Goal: Information Seeking & Learning: Learn about a topic

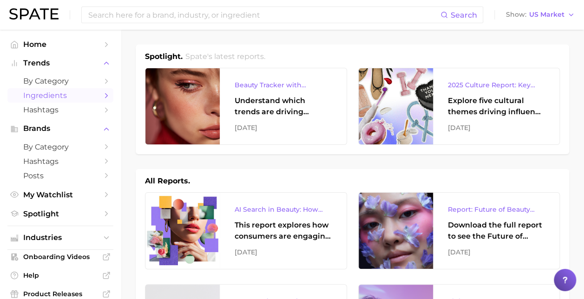
click at [47, 93] on span "Ingredients" at bounding box center [60, 95] width 74 height 9
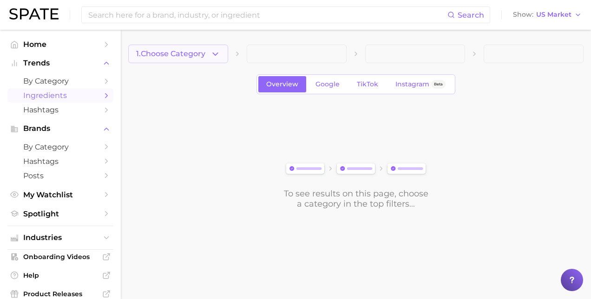
click at [214, 53] on polyline "button" at bounding box center [215, 53] width 5 height 2
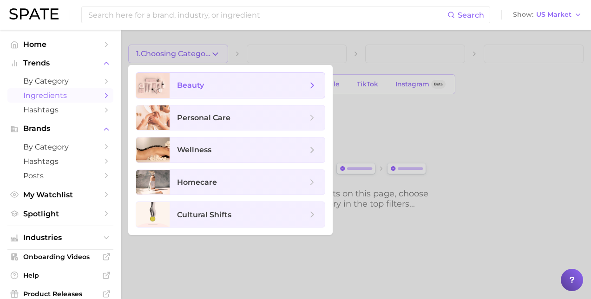
click at [197, 87] on span "beauty" at bounding box center [190, 85] width 27 height 9
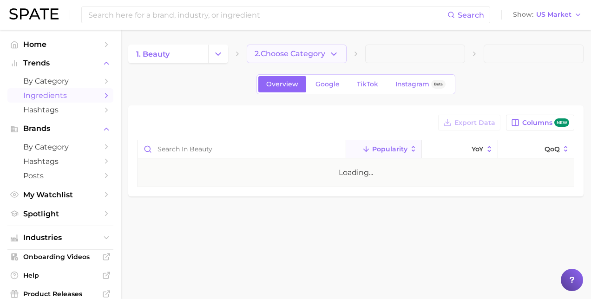
click at [292, 52] on span "2. Choose Category" at bounding box center [290, 54] width 71 height 8
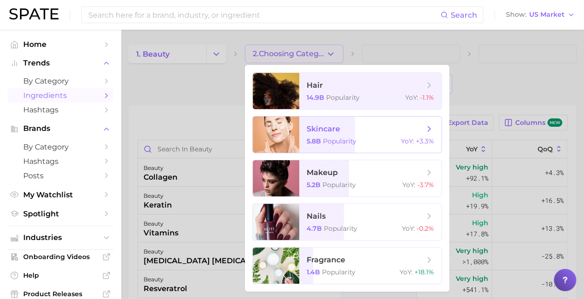
click at [315, 137] on span "5.8b" at bounding box center [314, 141] width 14 height 8
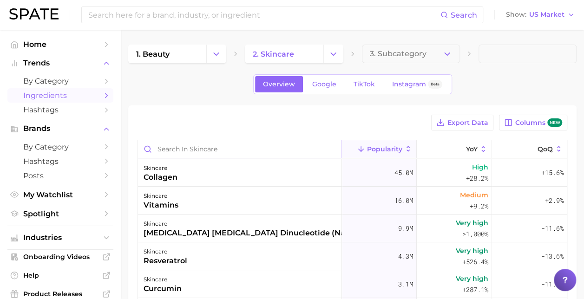
click at [190, 145] on input "Search in skincare" at bounding box center [239, 149] width 203 height 18
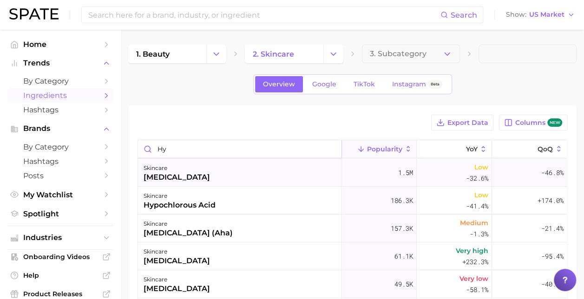
type input "hy"
click at [190, 177] on div "[MEDICAL_DATA]" at bounding box center [177, 177] width 66 height 11
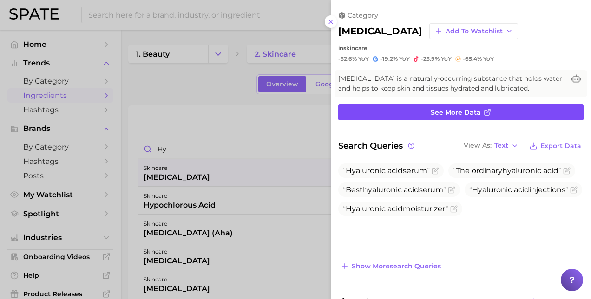
click at [439, 114] on span "See more data" at bounding box center [456, 113] width 50 height 8
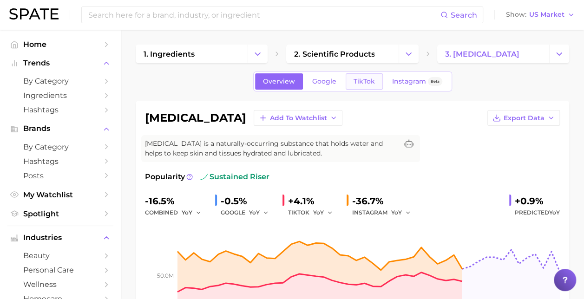
click at [363, 84] on span "TikTok" at bounding box center [363, 82] width 21 height 8
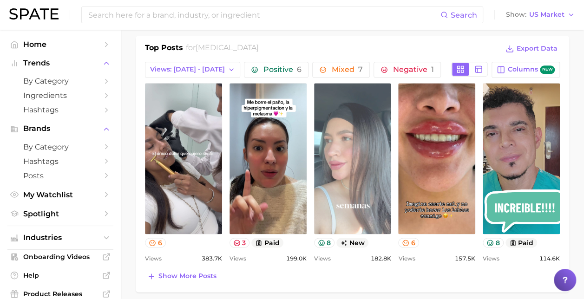
scroll to position [447, 0]
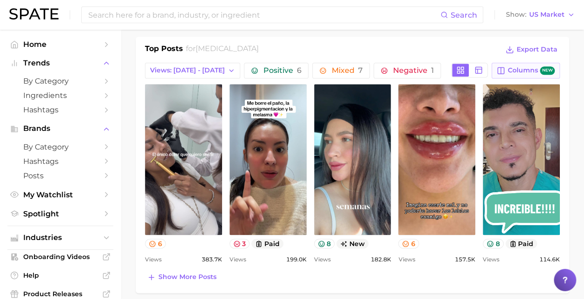
click at [524, 70] on span "Columns new" at bounding box center [531, 70] width 47 height 9
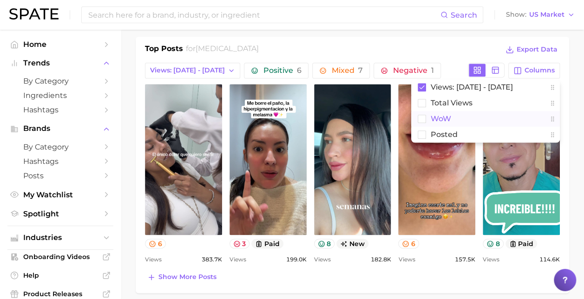
click at [449, 115] on span "WoW" at bounding box center [441, 119] width 20 height 8
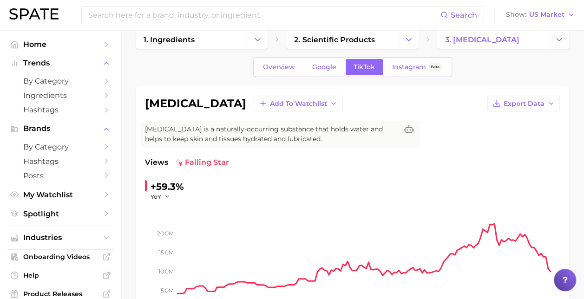
scroll to position [0, 0]
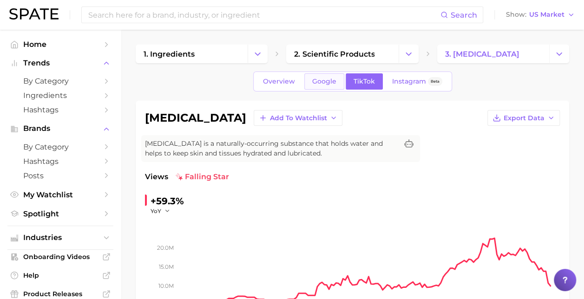
click at [333, 80] on span "Google" at bounding box center [324, 82] width 24 height 8
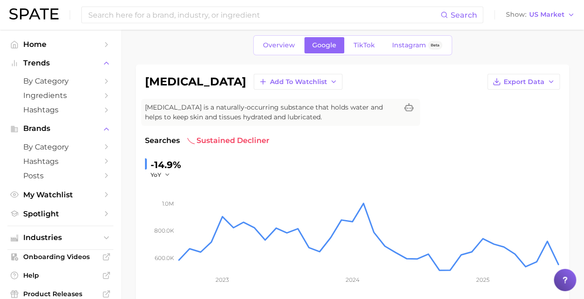
scroll to position [31, 0]
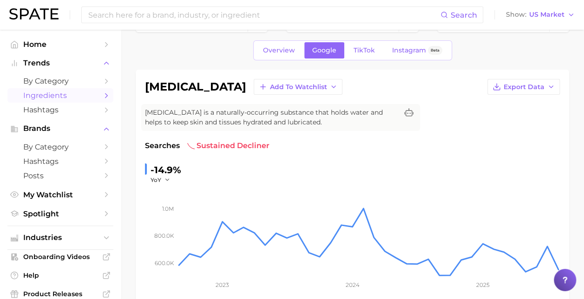
click at [51, 99] on span "Ingredients" at bounding box center [60, 95] width 74 height 9
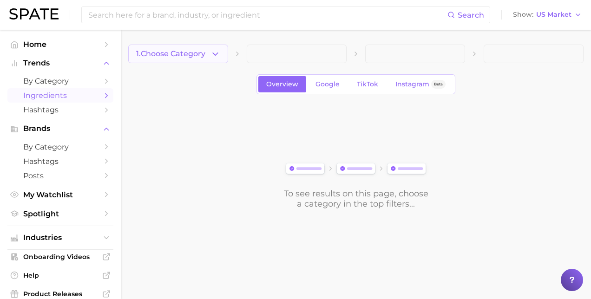
click at [216, 52] on icon "button" at bounding box center [215, 54] width 10 height 10
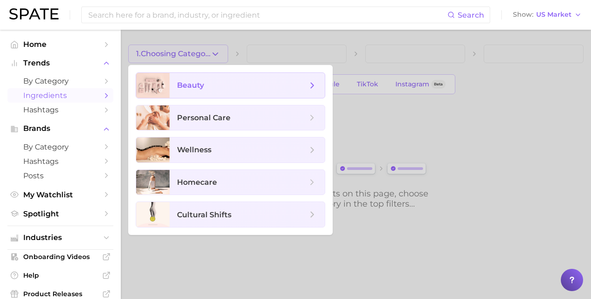
click at [209, 94] on span "beauty" at bounding box center [247, 85] width 155 height 25
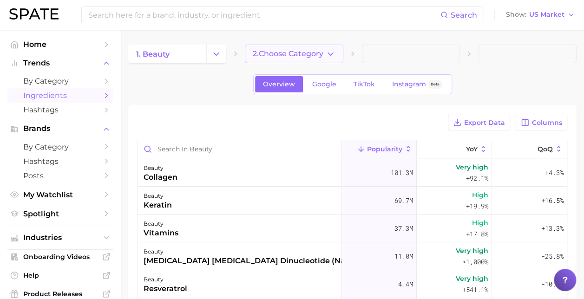
click at [329, 52] on icon "button" at bounding box center [331, 54] width 10 height 10
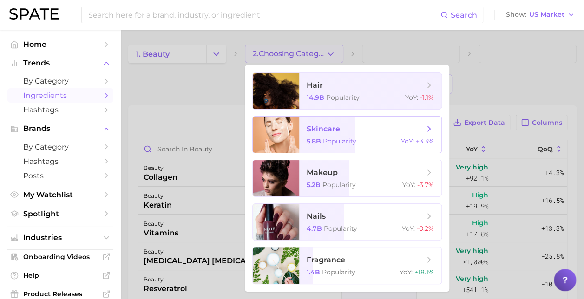
click at [329, 128] on span "skincare" at bounding box center [323, 128] width 33 height 9
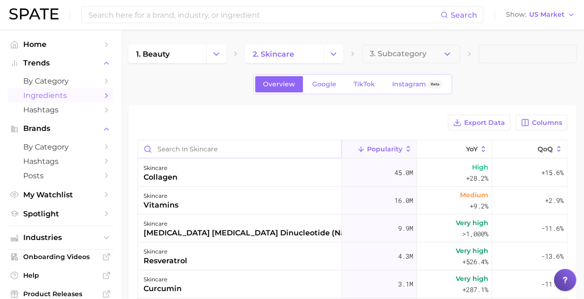
click at [202, 148] on input "Search in skincare" at bounding box center [239, 149] width 203 height 18
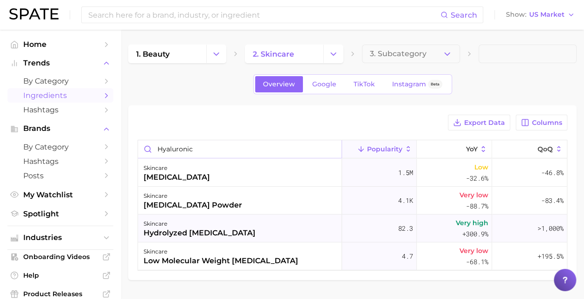
type input "hyaluronic"
click at [200, 233] on div "hydrolyzed [MEDICAL_DATA]" at bounding box center [200, 233] width 112 height 11
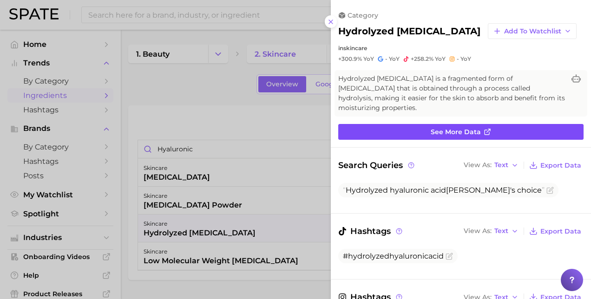
click at [434, 128] on span "See more data" at bounding box center [456, 132] width 50 height 8
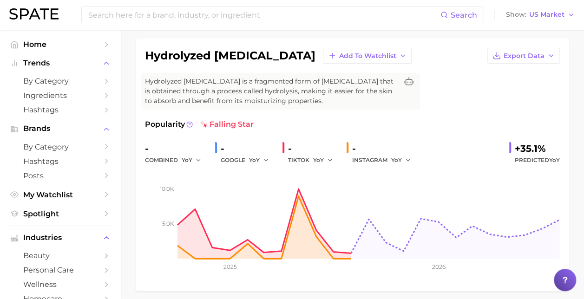
scroll to position [62, 0]
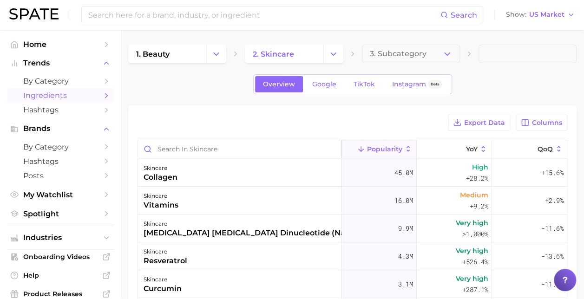
click at [184, 150] on input "Search in skincare" at bounding box center [239, 149] width 203 height 18
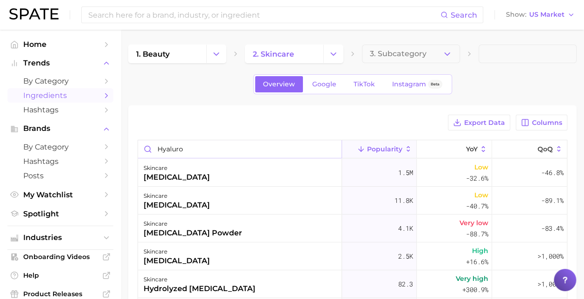
type input "Hyaluro"
click at [181, 174] on div "[MEDICAL_DATA]" at bounding box center [177, 177] width 66 height 11
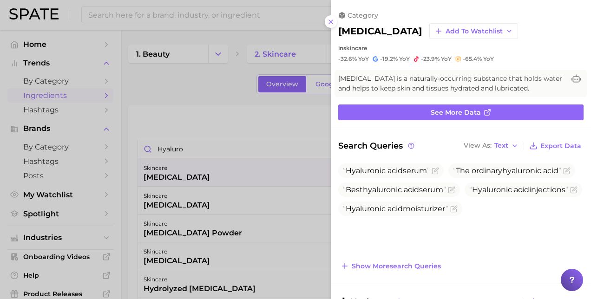
click at [281, 57] on div at bounding box center [295, 149] width 591 height 299
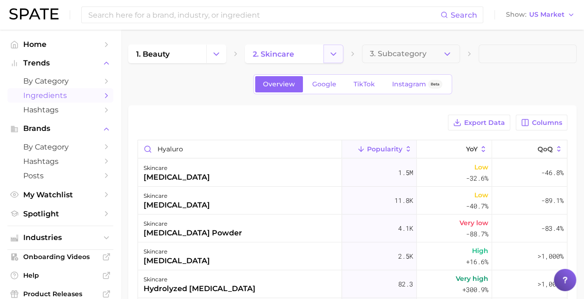
click at [336, 55] on icon "Change Category" at bounding box center [333, 54] width 10 height 10
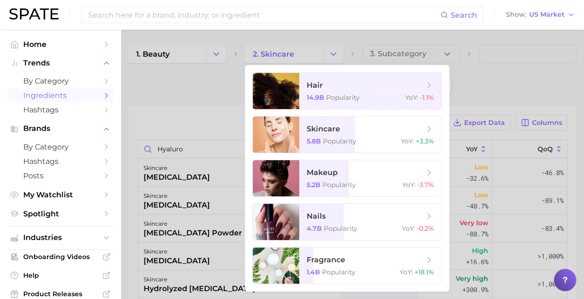
click at [211, 59] on div at bounding box center [292, 149] width 584 height 299
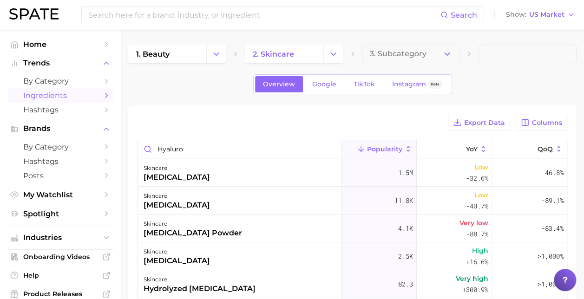
click at [211, 59] on button "Change Category" at bounding box center [216, 54] width 20 height 19
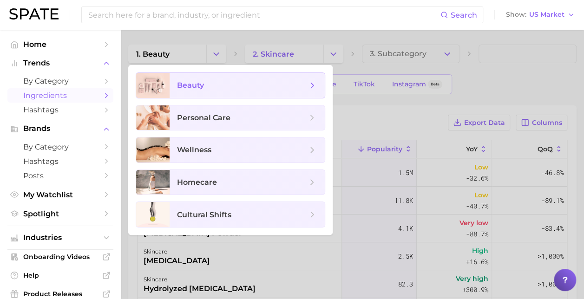
click at [209, 85] on span "beauty" at bounding box center [242, 85] width 130 height 10
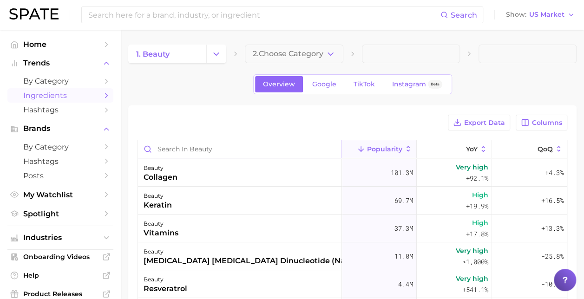
click at [184, 148] on input "Search in beauty" at bounding box center [239, 149] width 203 height 18
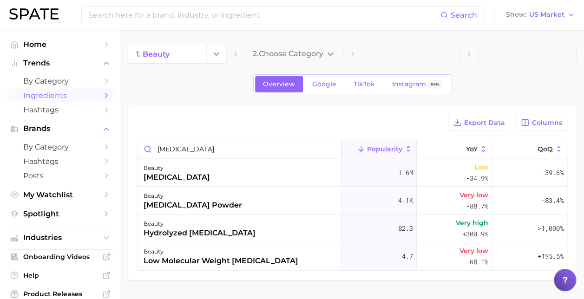
type input "[MEDICAL_DATA]"
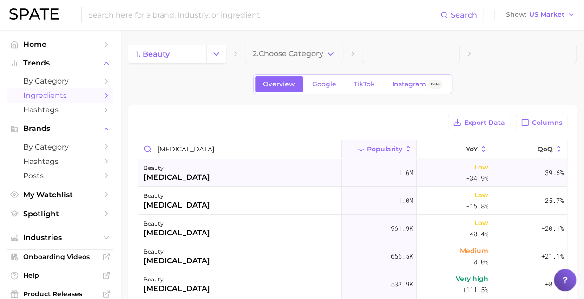
click at [187, 174] on div "[MEDICAL_DATA]" at bounding box center [177, 177] width 66 height 11
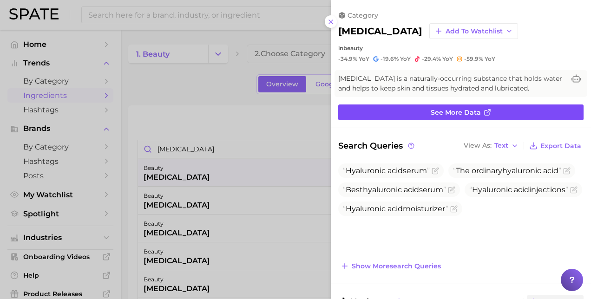
click at [448, 113] on span "See more data" at bounding box center [456, 113] width 50 height 8
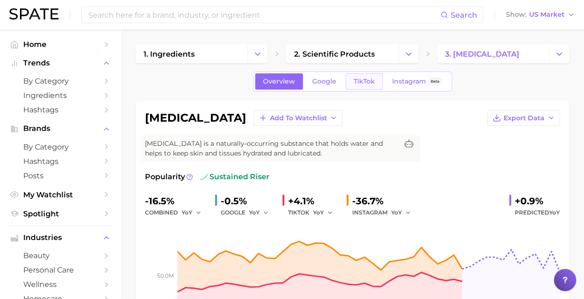
click at [362, 80] on span "TikTok" at bounding box center [363, 82] width 21 height 8
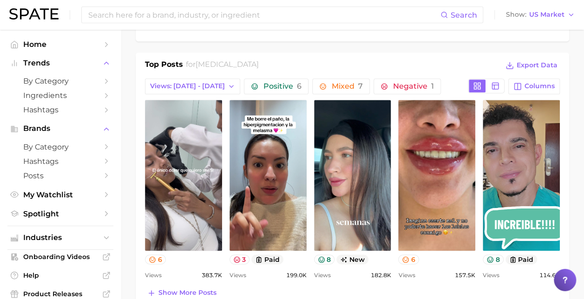
scroll to position [432, 0]
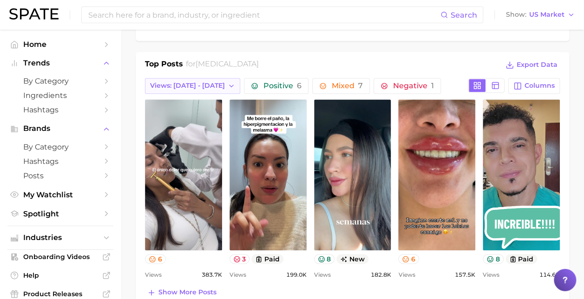
click at [228, 82] on icon "button" at bounding box center [231, 85] width 7 height 7
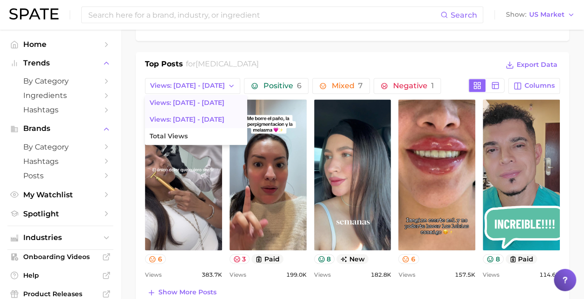
click at [198, 119] on span "Views: [DATE] - [DATE]" at bounding box center [187, 120] width 75 height 8
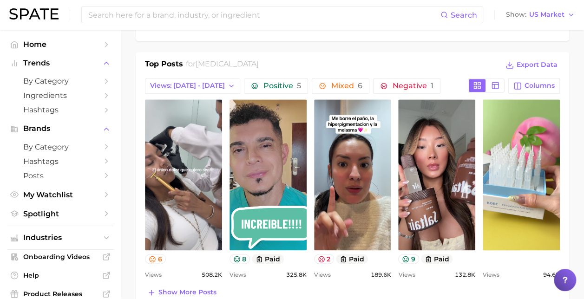
scroll to position [0, 0]
click at [229, 85] on polyline "button" at bounding box center [231, 86] width 4 height 2
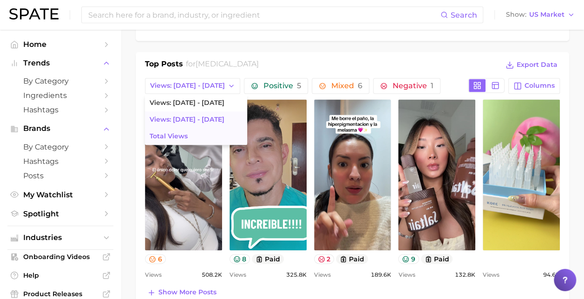
click at [189, 136] on button "Total Views" at bounding box center [196, 136] width 102 height 17
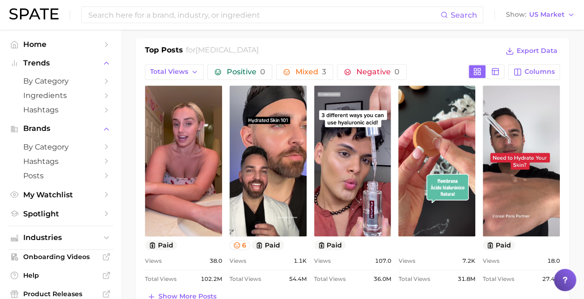
scroll to position [449, 0]
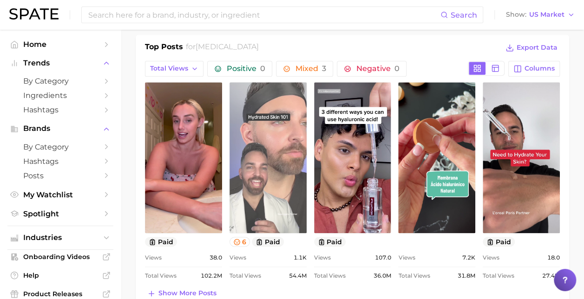
click at [268, 105] on link "view post on TikTok" at bounding box center [267, 157] width 77 height 151
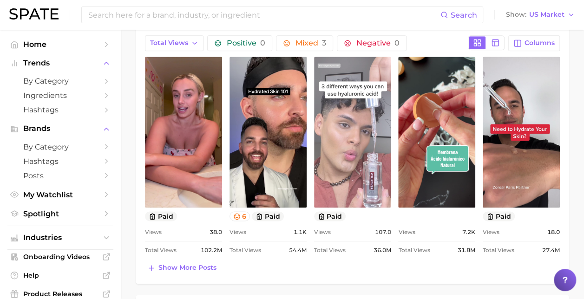
scroll to position [475, 0]
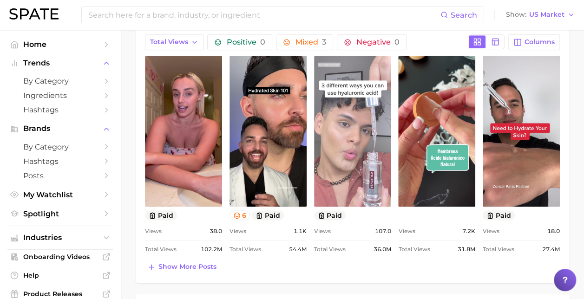
click at [335, 130] on link "view post on TikTok" at bounding box center [352, 131] width 77 height 151
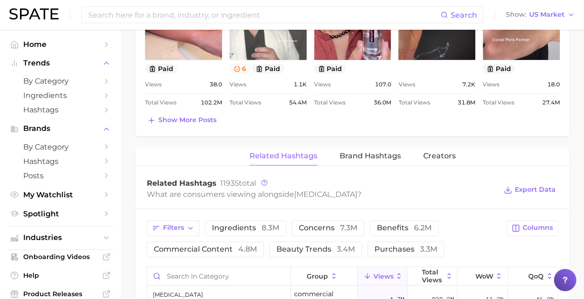
scroll to position [622, 0]
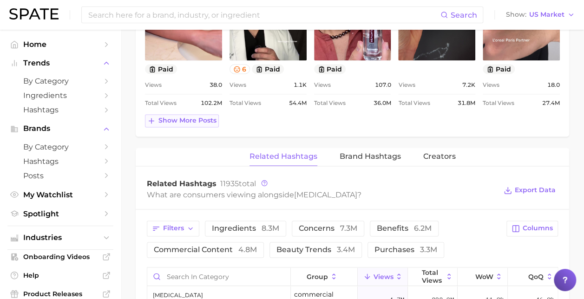
click at [175, 117] on span "Show more posts" at bounding box center [187, 121] width 58 height 8
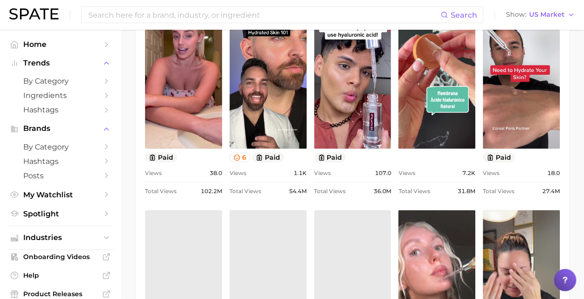
scroll to position [500, 0]
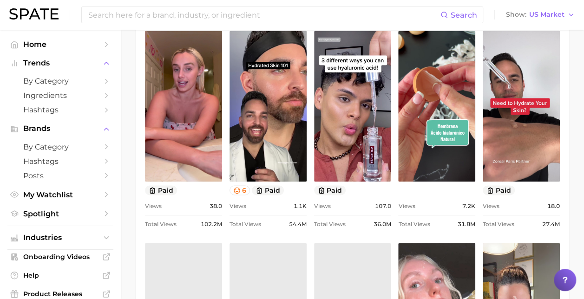
click at [175, 117] on link "view post on TikTok" at bounding box center [183, 106] width 77 height 151
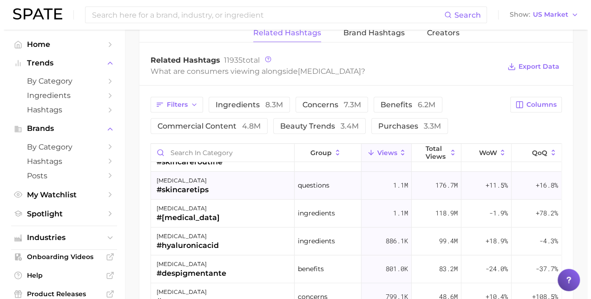
scroll to position [49, 0]
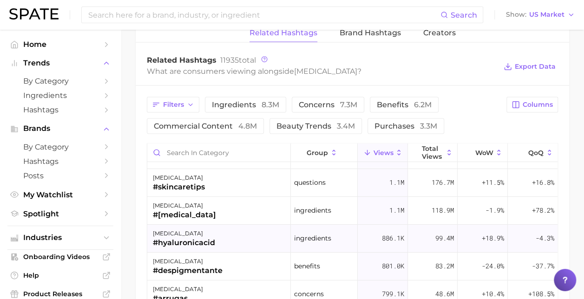
click at [212, 237] on div "#hyaluronicacid" at bounding box center [184, 242] width 62 height 11
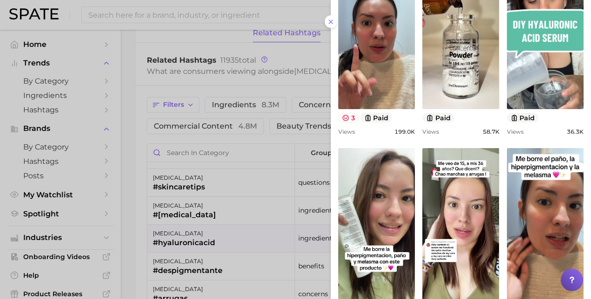
scroll to position [0, 0]
